Goal: Navigation & Orientation: Find specific page/section

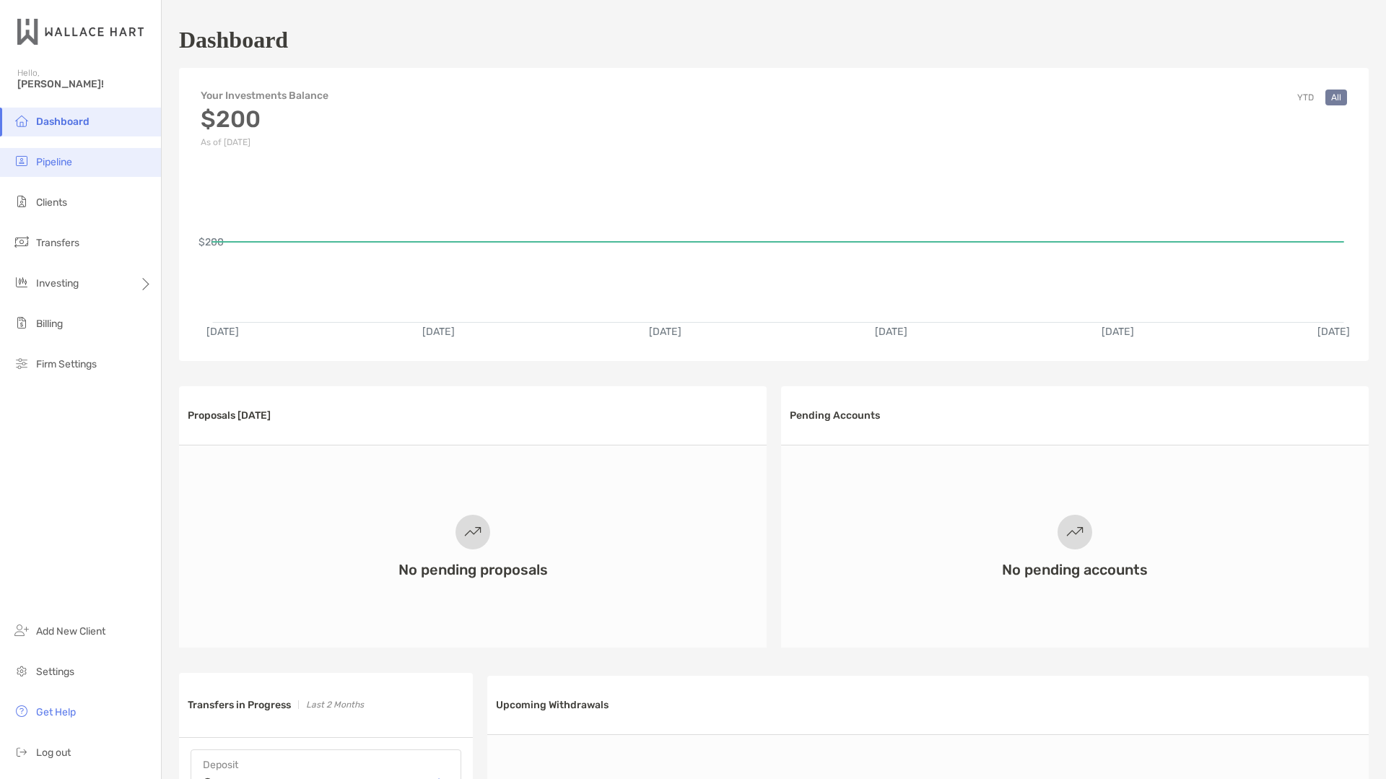
click at [76, 158] on li "Pipeline" at bounding box center [80, 162] width 161 height 29
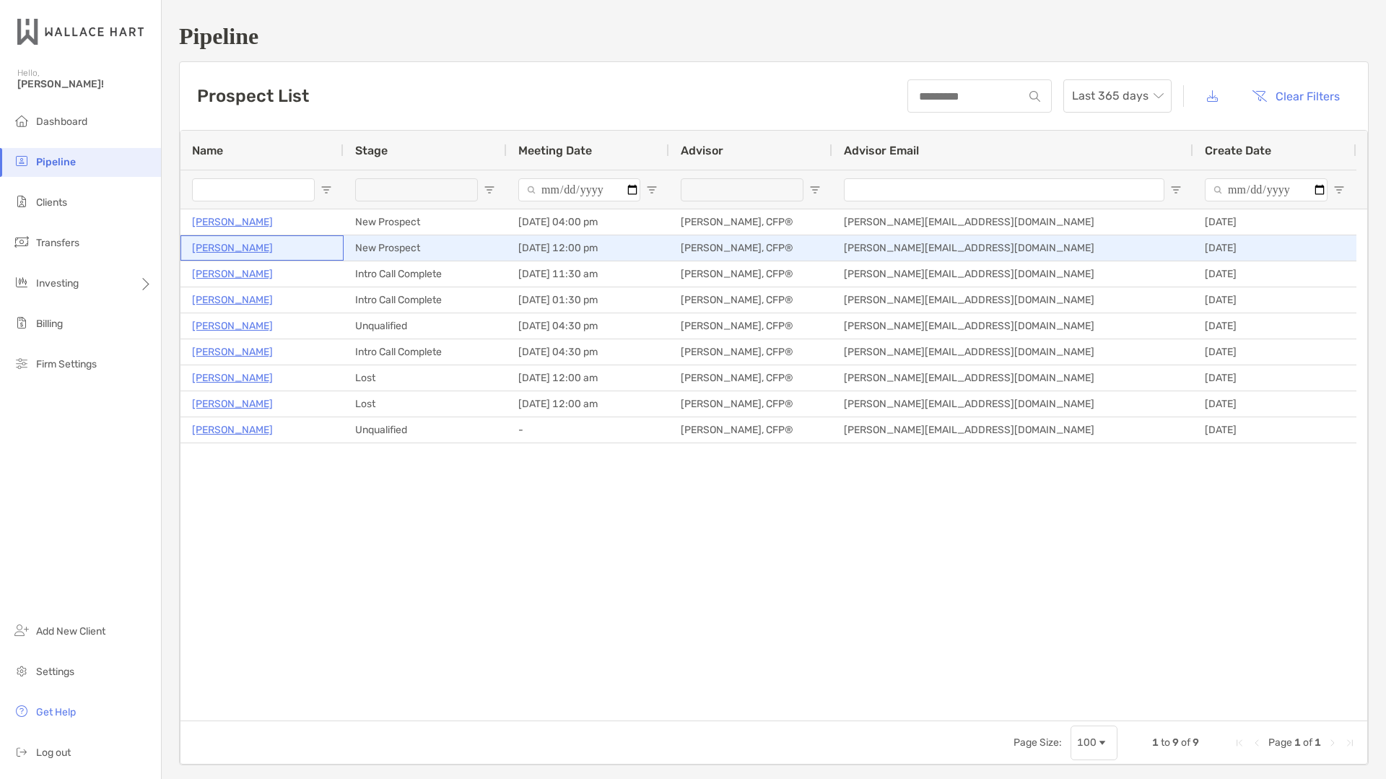
click at [221, 246] on p "[PERSON_NAME]" at bounding box center [232, 248] width 81 height 18
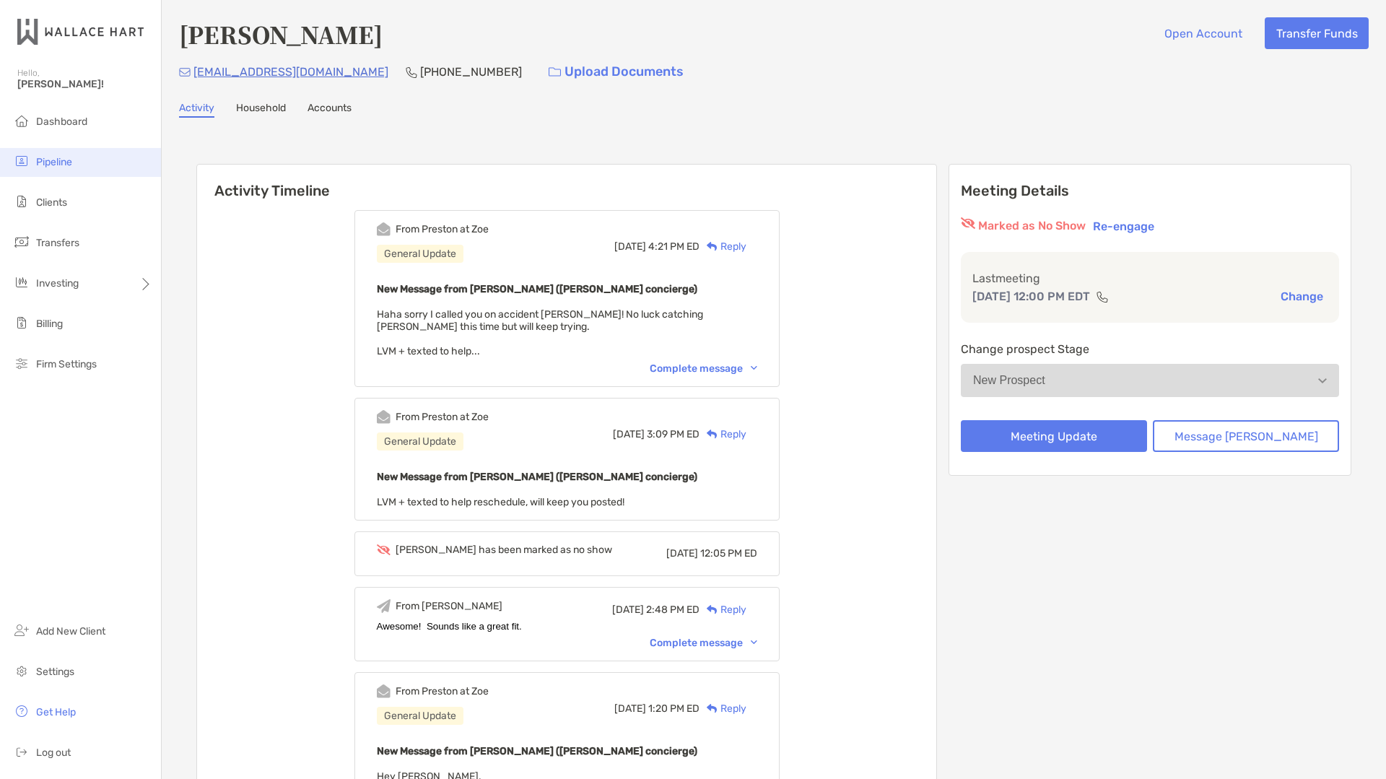
click at [54, 171] on li "Pipeline" at bounding box center [80, 162] width 161 height 29
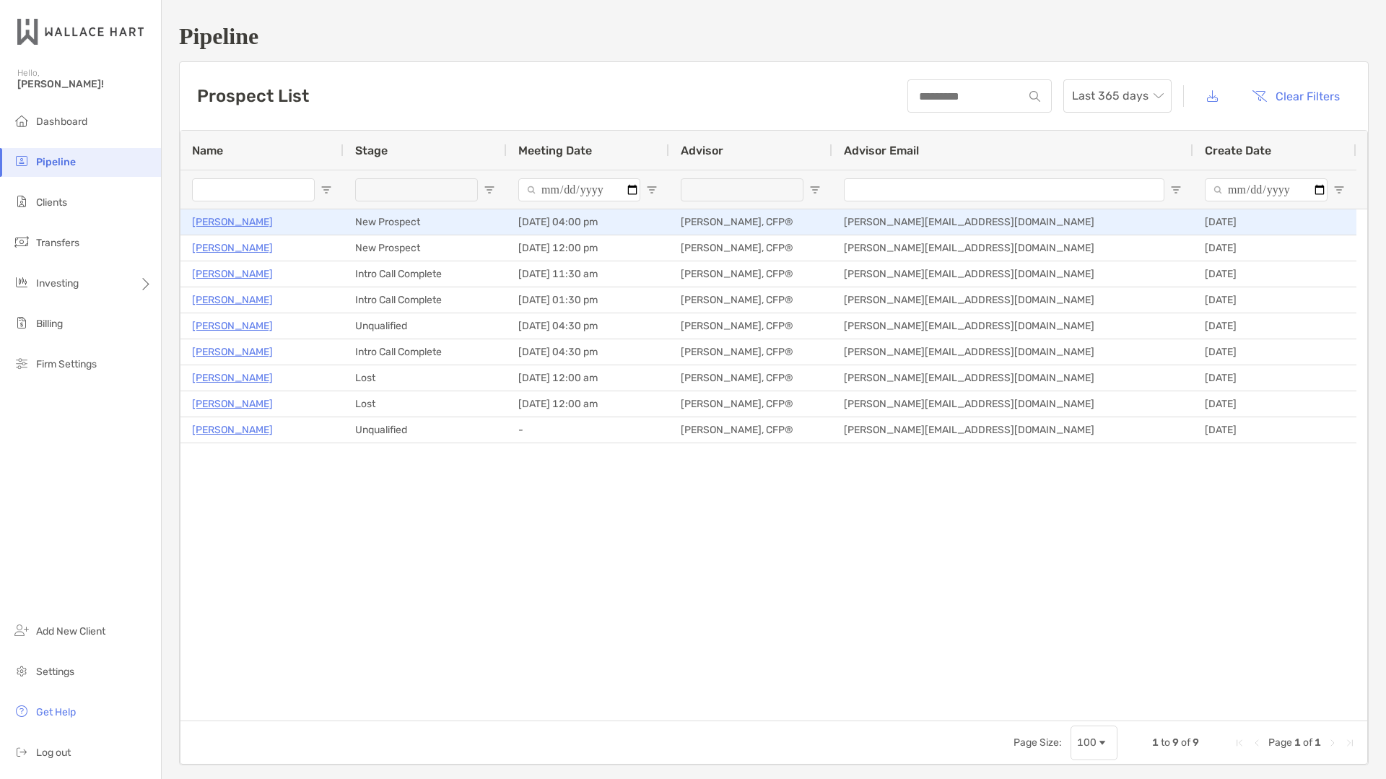
click at [227, 218] on p "[PERSON_NAME]" at bounding box center [232, 222] width 81 height 18
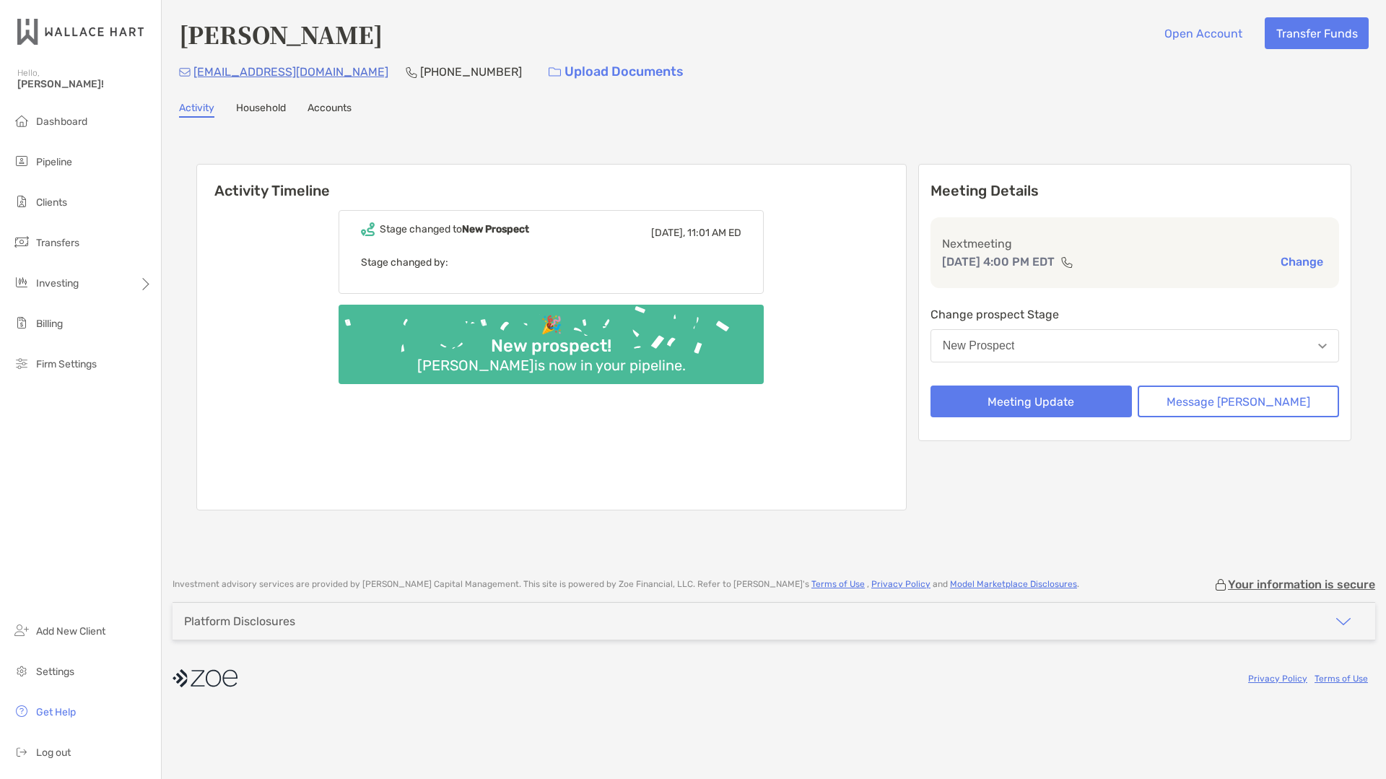
click at [253, 105] on link "Household" at bounding box center [261, 110] width 50 height 16
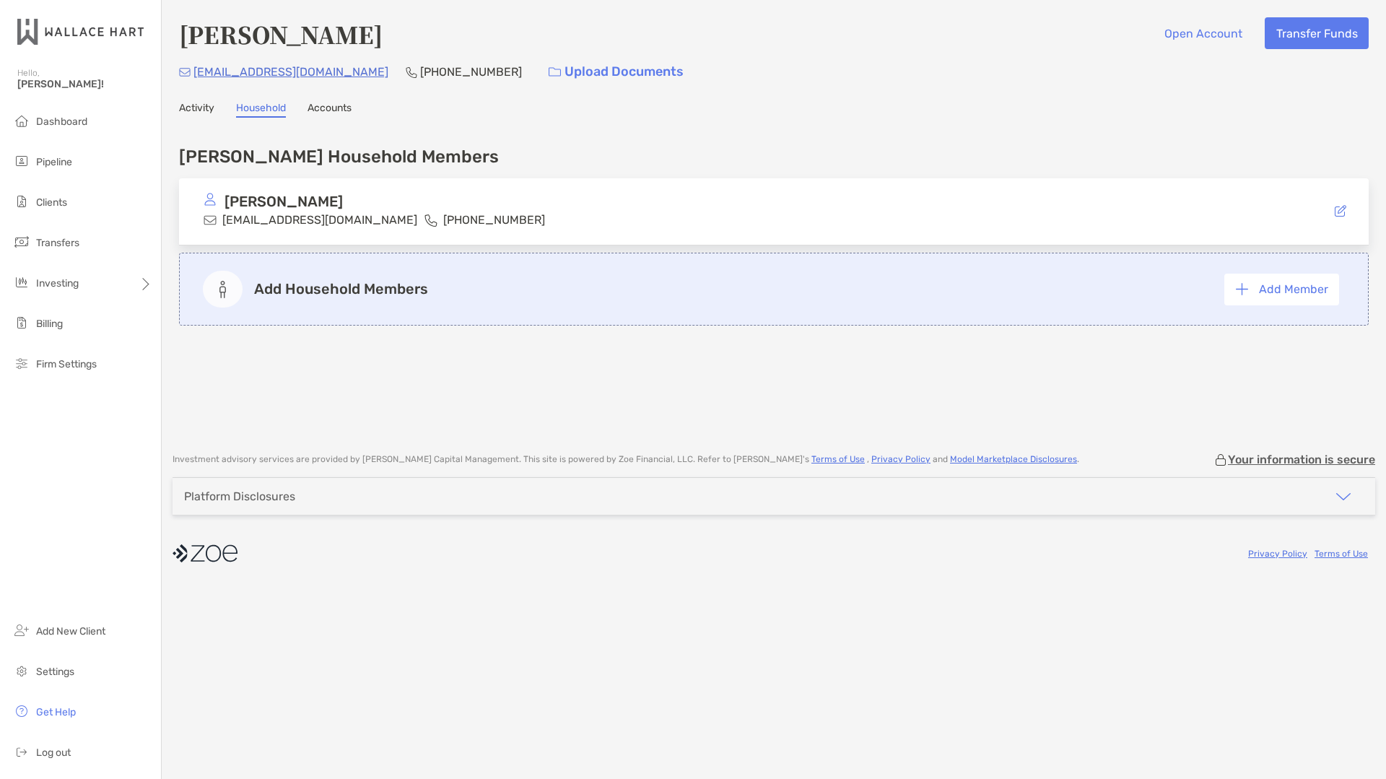
click at [198, 104] on link "Activity" at bounding box center [196, 110] width 35 height 16
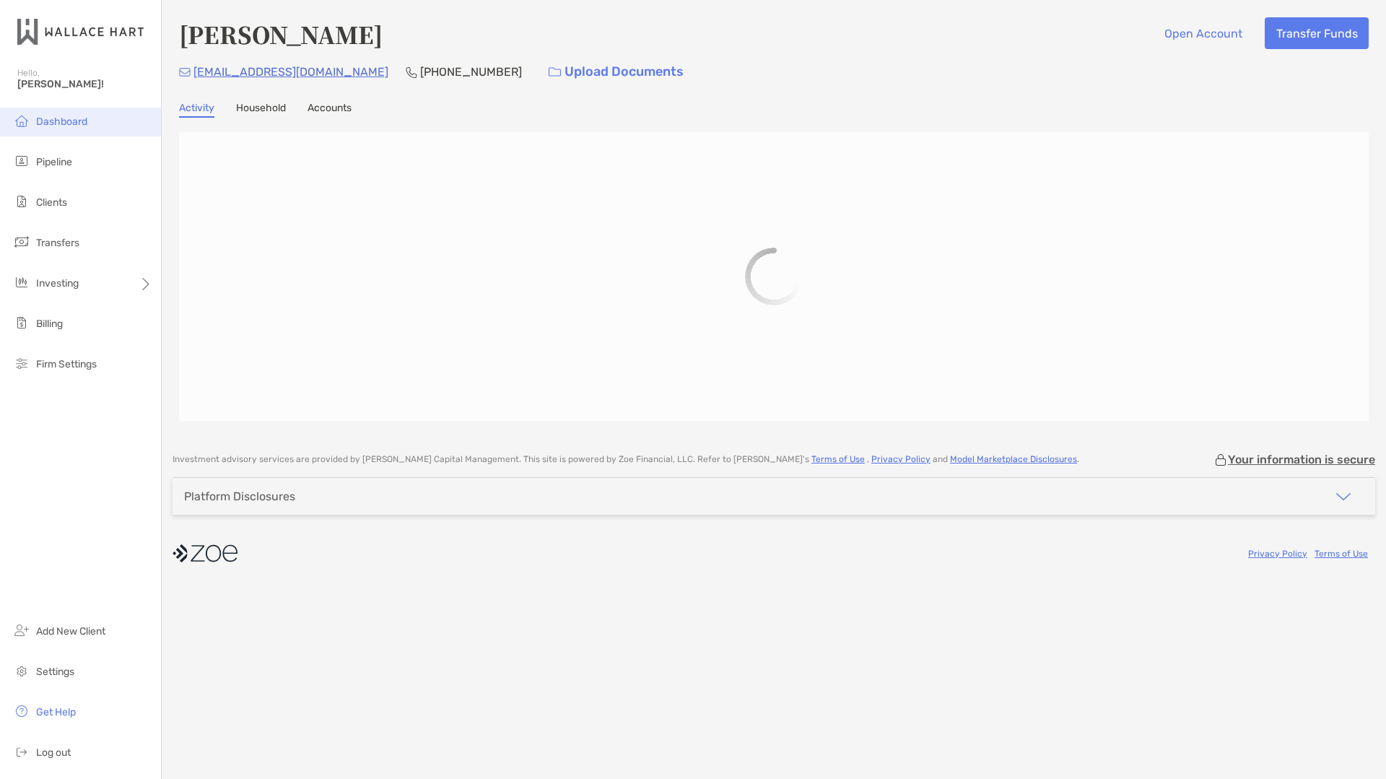
click at [75, 124] on span "Dashboard" at bounding box center [61, 122] width 51 height 12
